Goal: Information Seeking & Learning: Learn about a topic

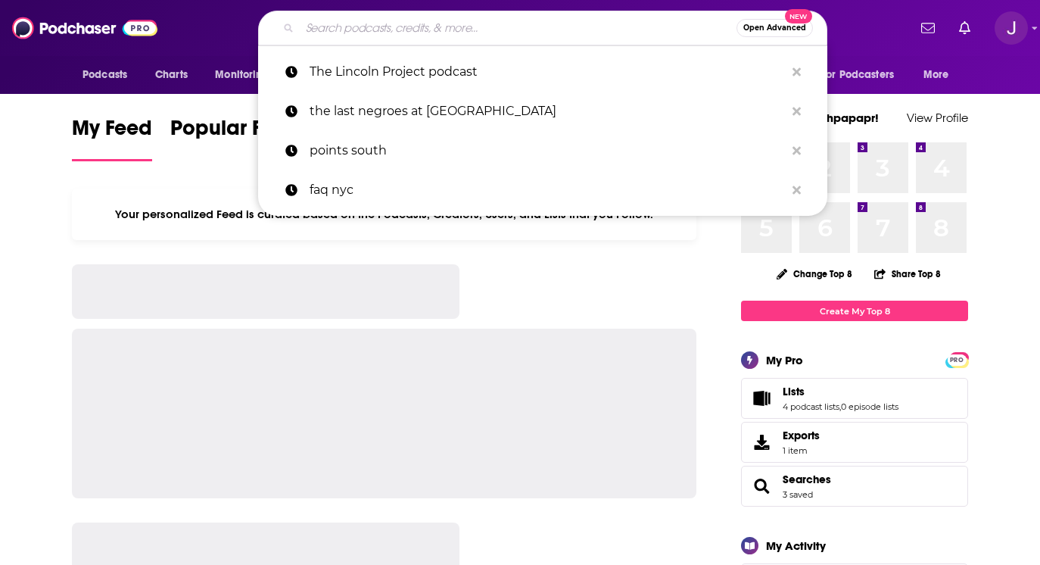
click at [337, 33] on input "Search podcasts, credits, & more..." at bounding box center [518, 28] width 437 height 24
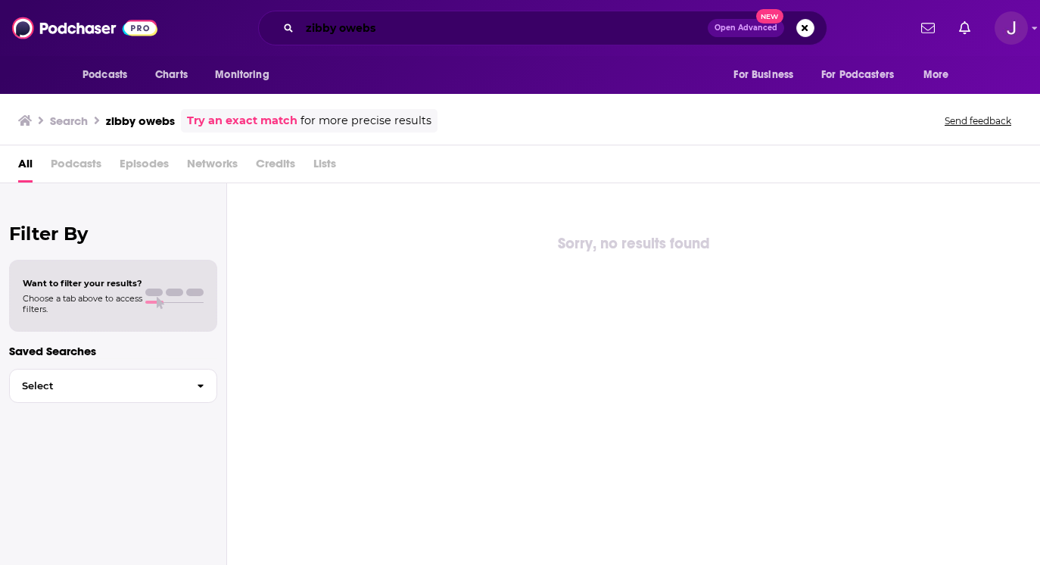
click at [408, 30] on input "zibby owebs" at bounding box center [504, 28] width 408 height 24
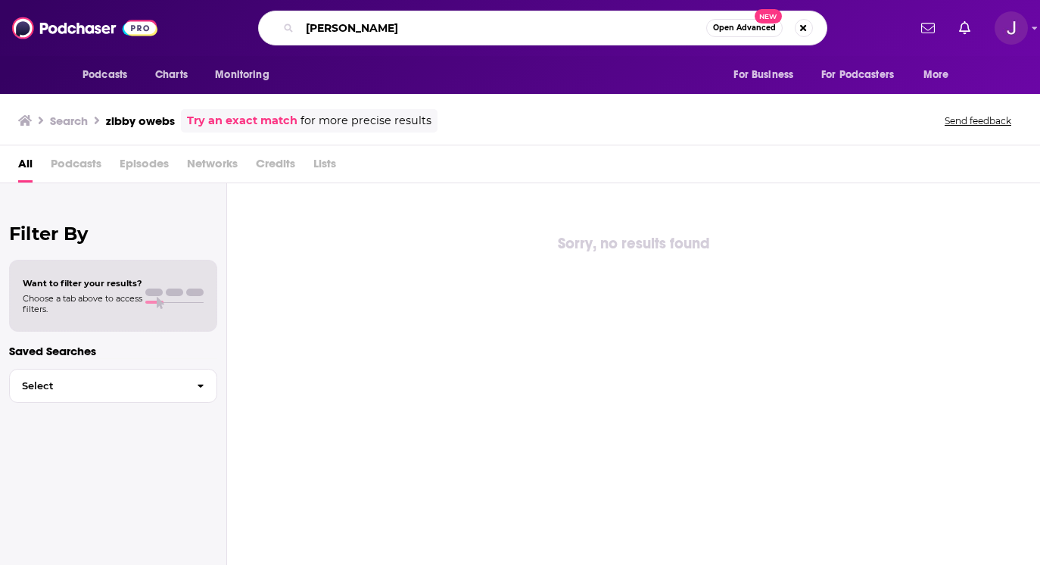
type input "[PERSON_NAME]"
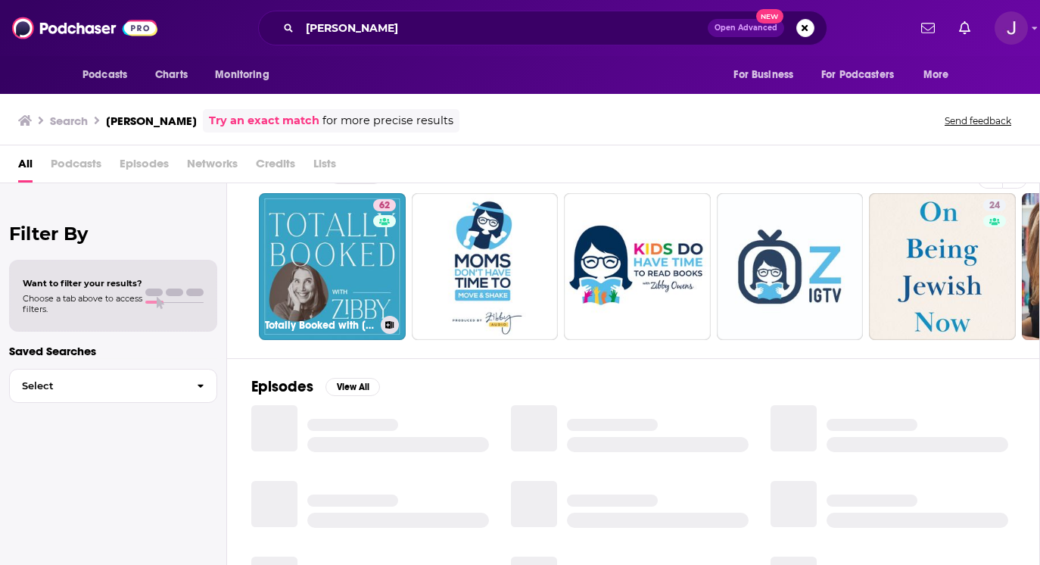
scroll to position [37, 0]
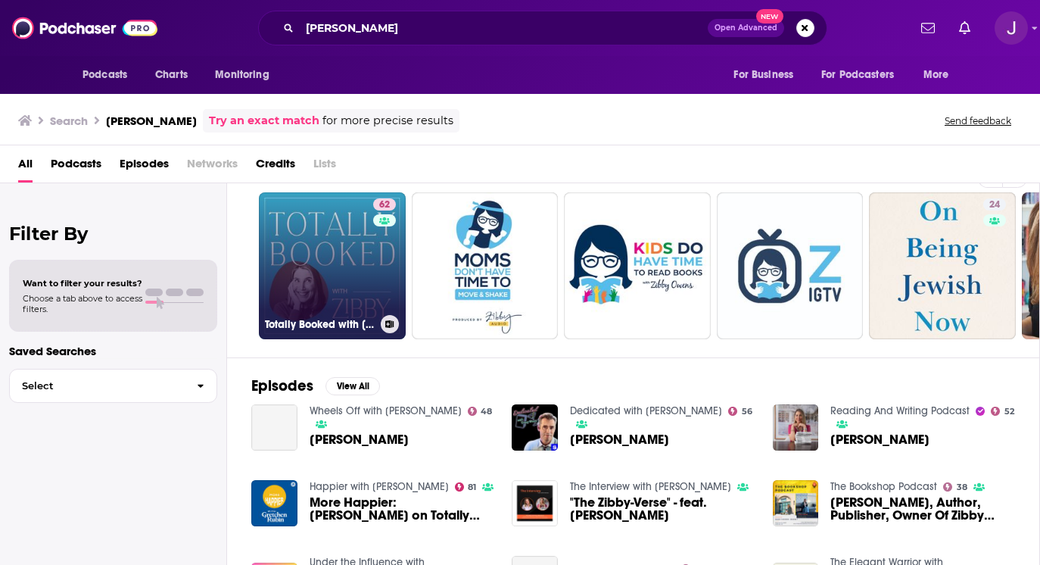
click at [325, 325] on h3 "Totally Booked with [PERSON_NAME]" at bounding box center [320, 324] width 110 height 13
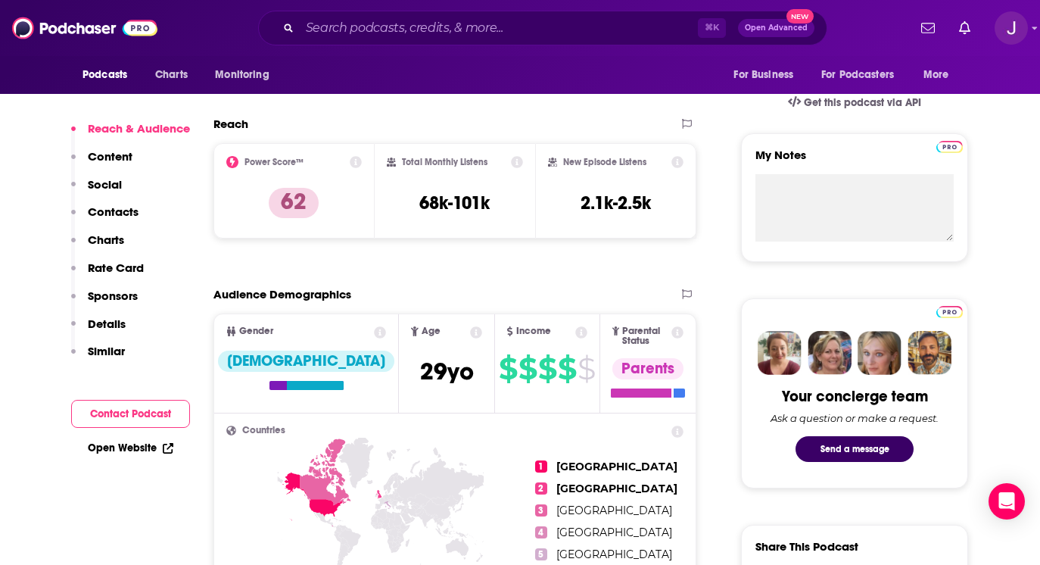
scroll to position [475, 0]
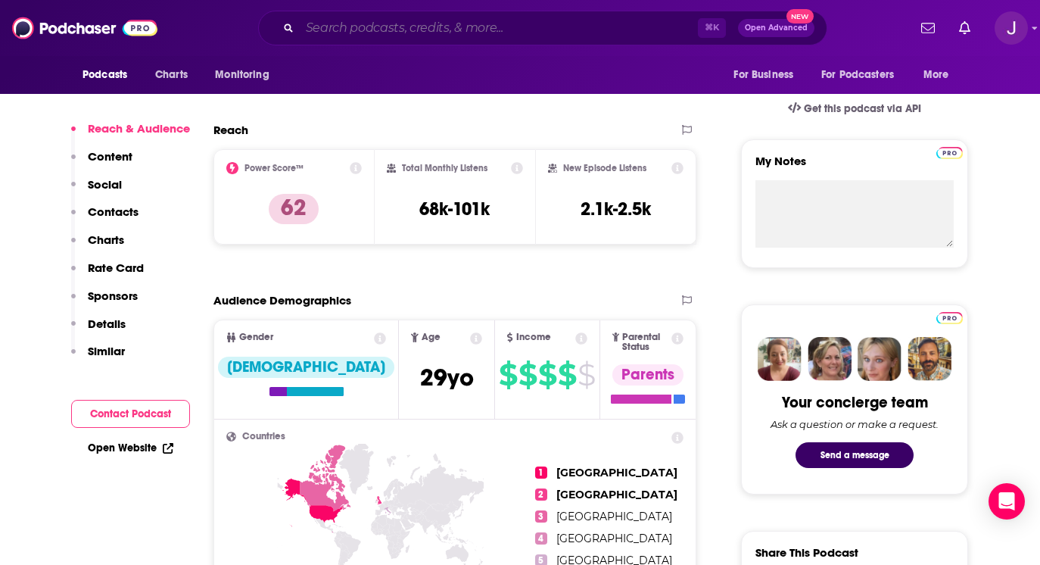
click at [350, 35] on input "Search podcasts, credits, & more..." at bounding box center [499, 28] width 398 height 24
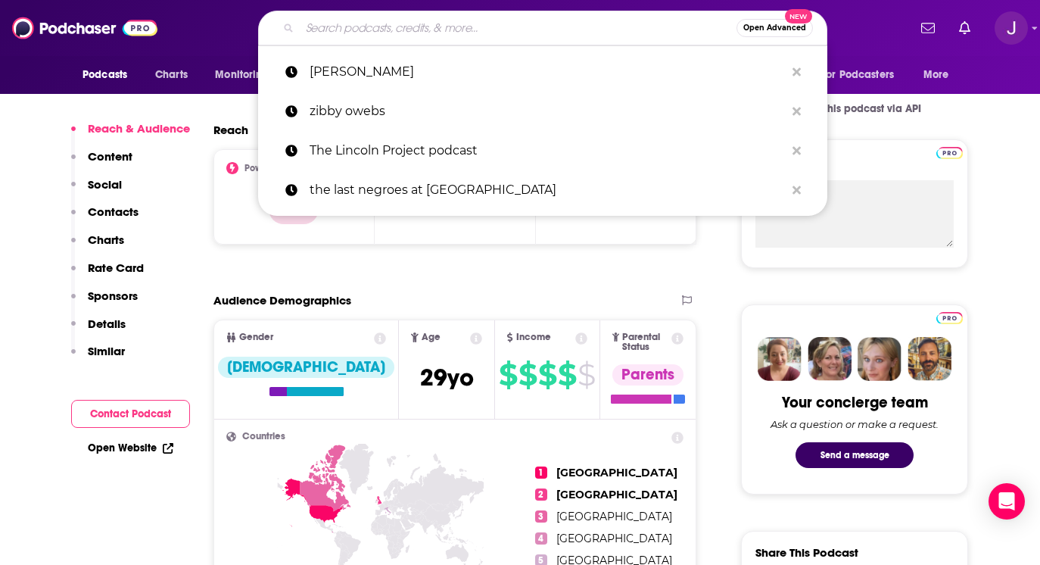
paste input "[PERSON_NAME]"
type input "[PERSON_NAME]"
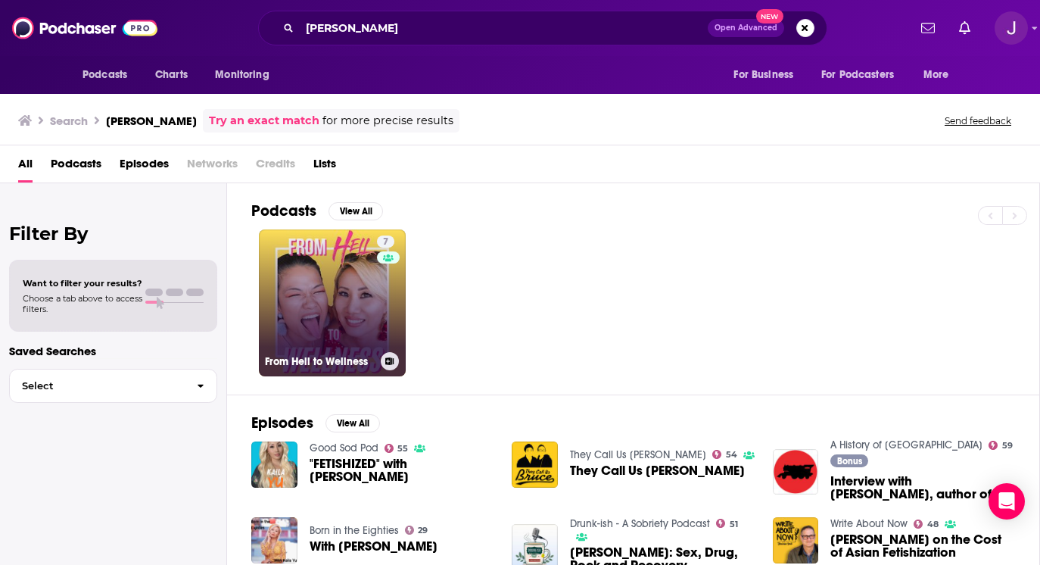
click at [349, 293] on link "7 From Hell to Wellness" at bounding box center [332, 302] width 147 height 147
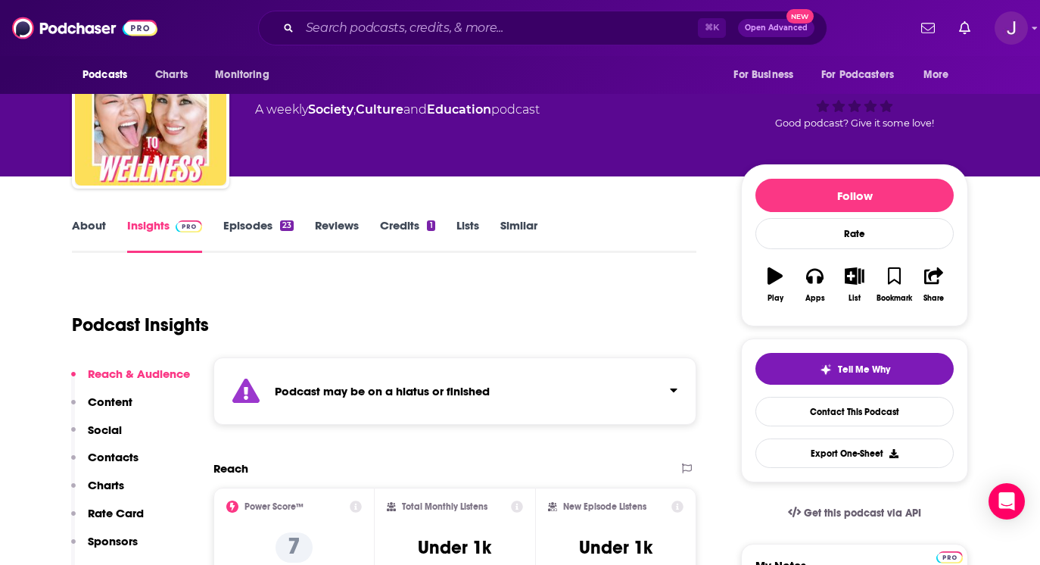
scroll to position [61, 0]
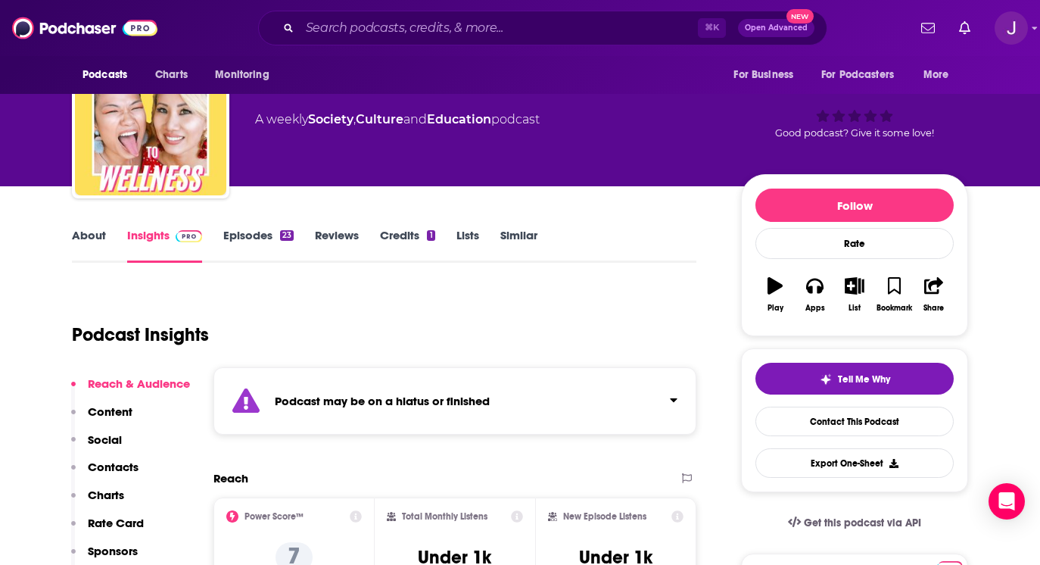
click at [91, 235] on link "About" at bounding box center [89, 245] width 34 height 35
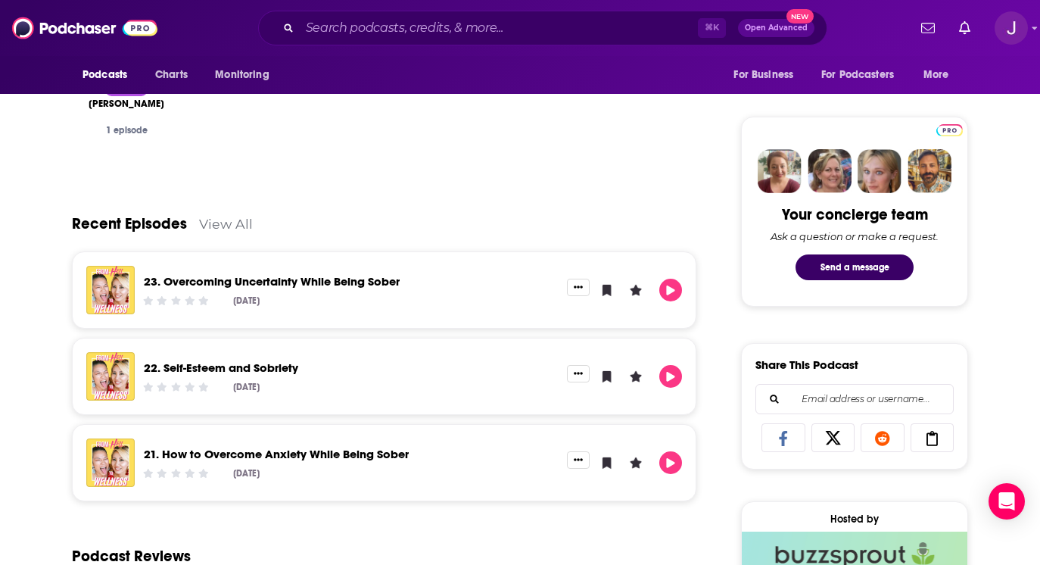
scroll to position [704, 0]
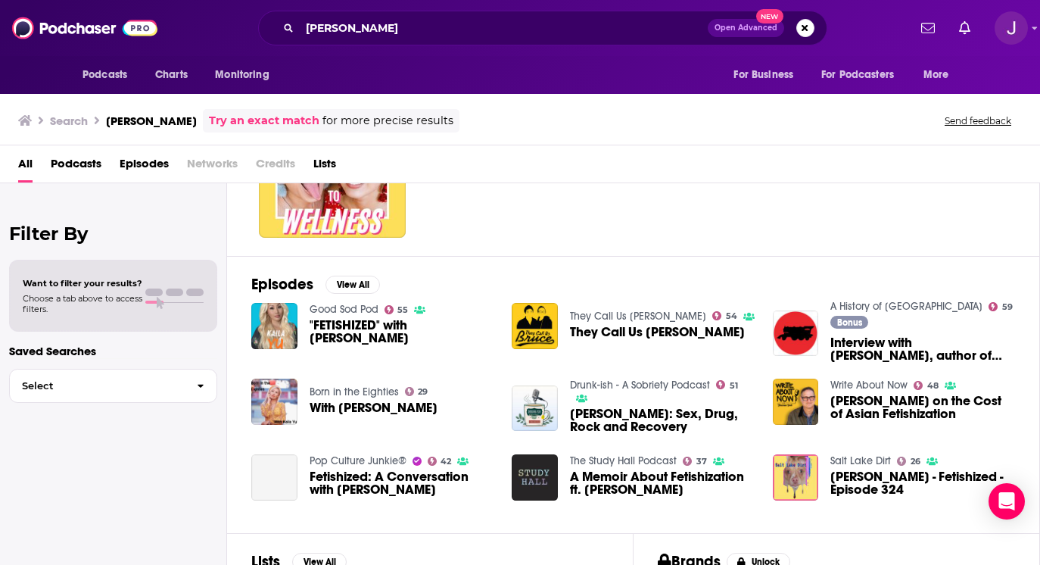
scroll to position [141, 0]
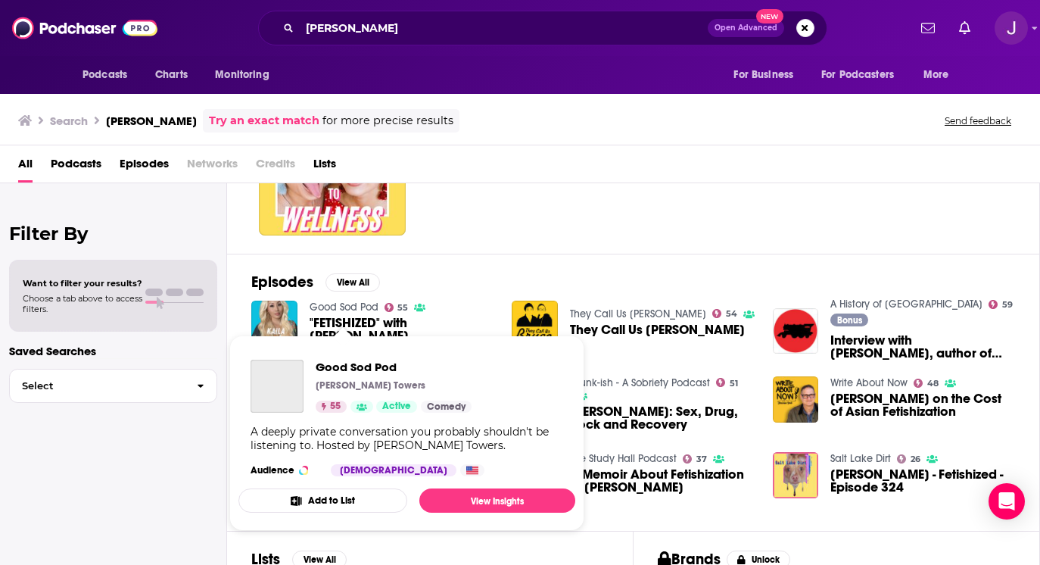
click at [348, 313] on link "Good Sod Pod" at bounding box center [344, 307] width 69 height 13
